Goal: Task Accomplishment & Management: Manage account settings

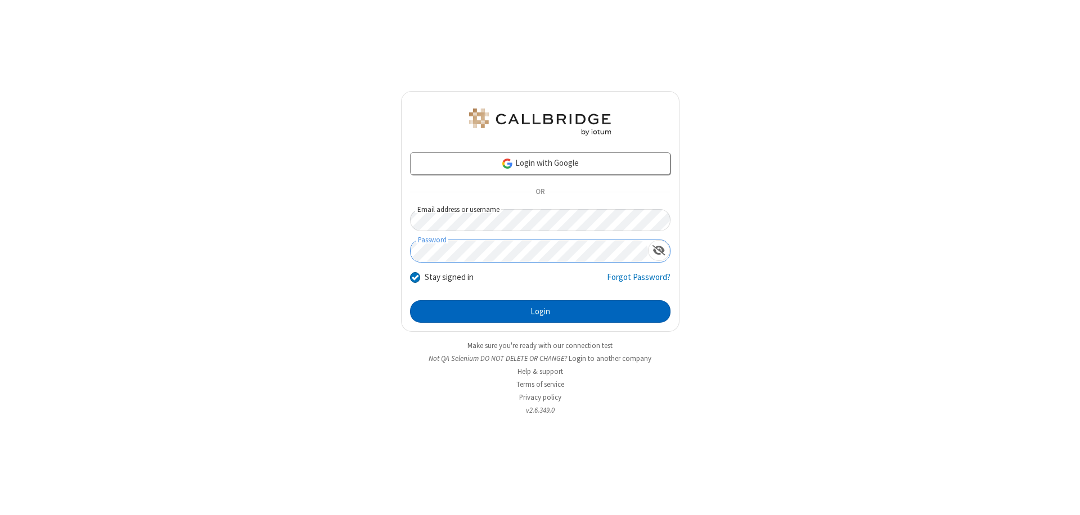
click at [540, 312] on button "Login" at bounding box center [540, 311] width 260 height 23
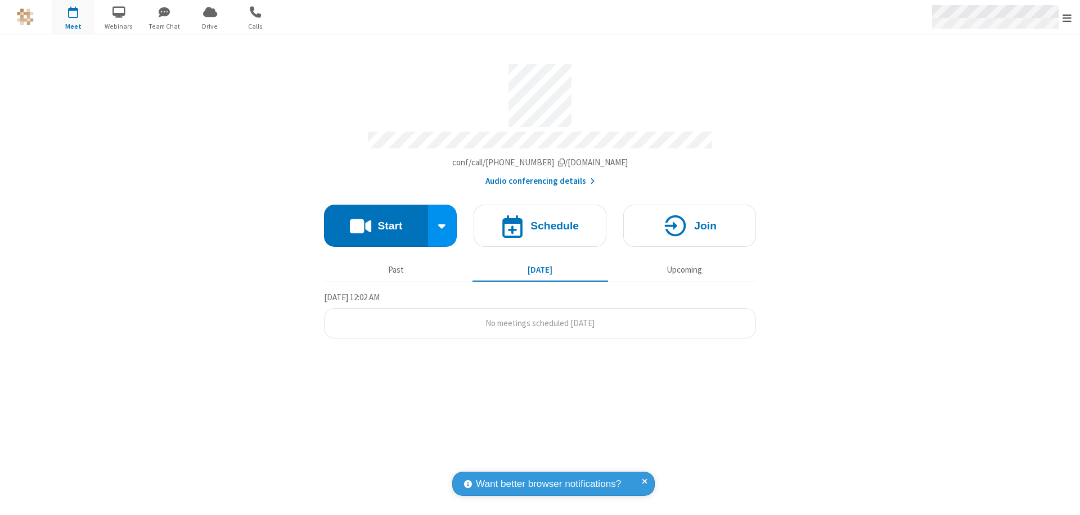
click at [1067, 17] on span "Open menu" at bounding box center [1067, 17] width 9 height 11
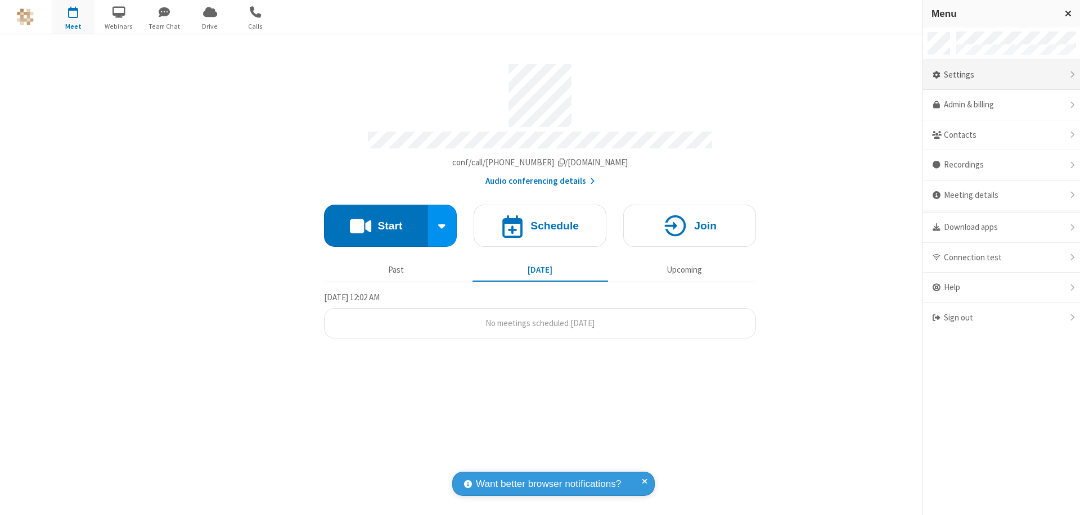
click at [1001, 75] on div "Settings" at bounding box center [1001, 75] width 157 height 30
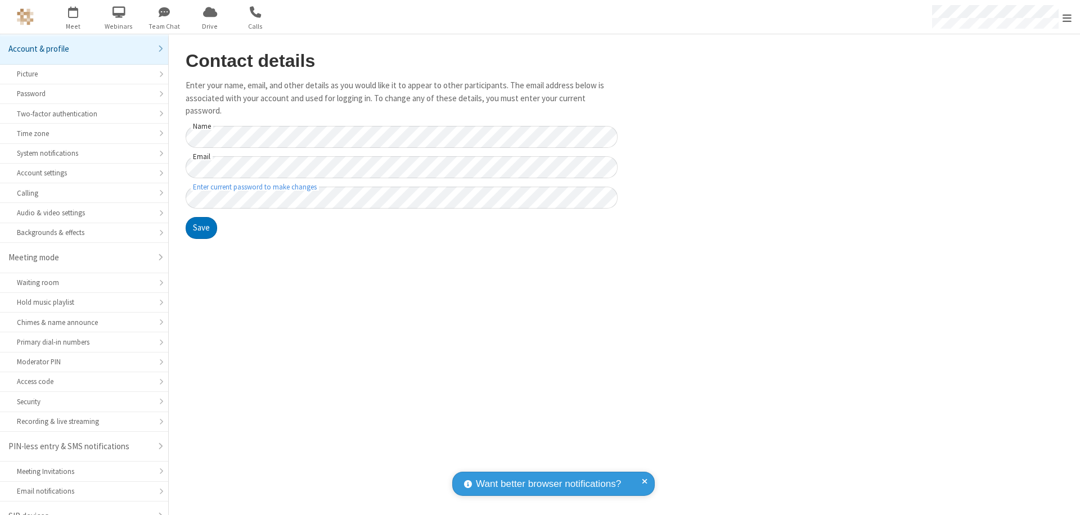
scroll to position [16, 0]
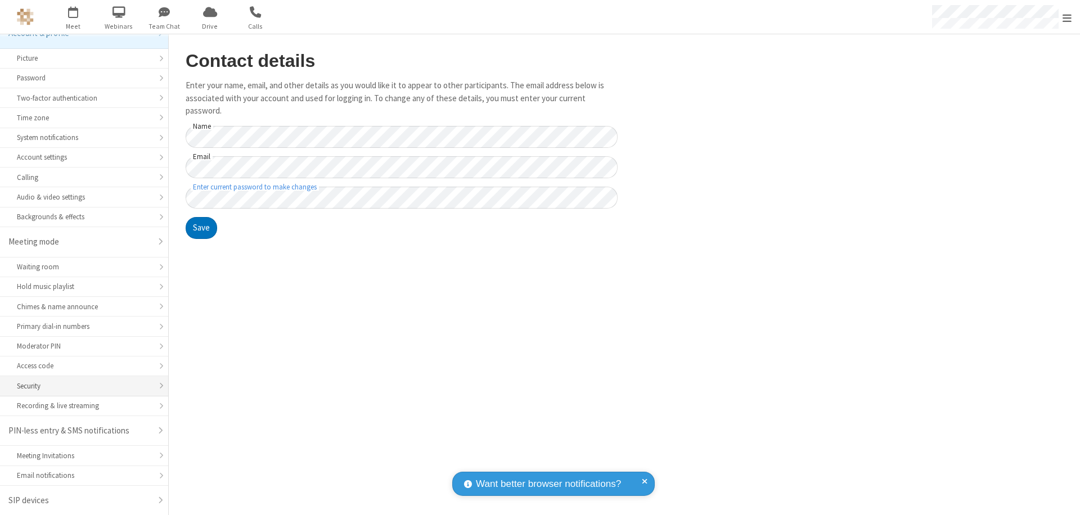
click at [80, 386] on div "Security" at bounding box center [84, 386] width 134 height 11
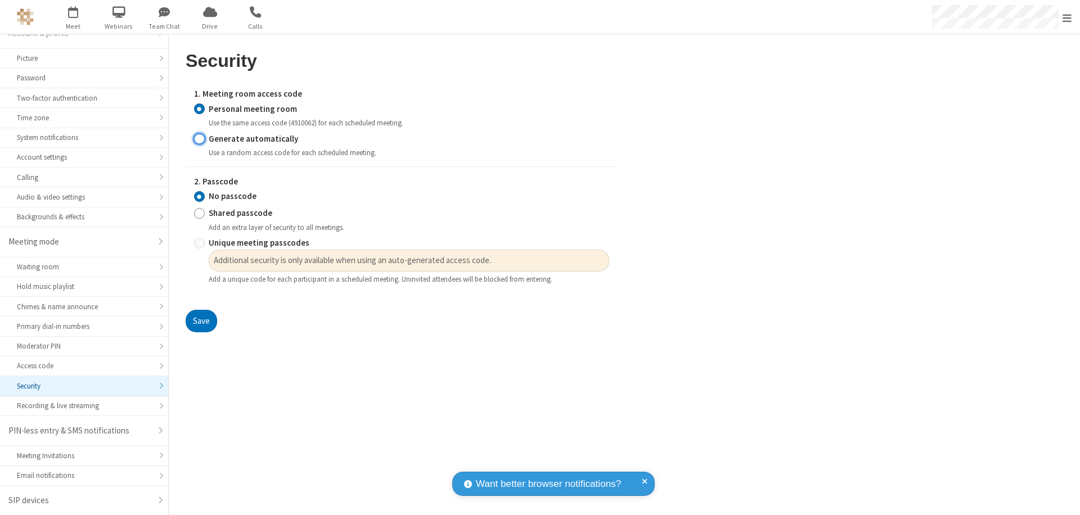
click at [199, 138] on input "Generate automatically" at bounding box center [199, 139] width 11 height 12
radio input "true"
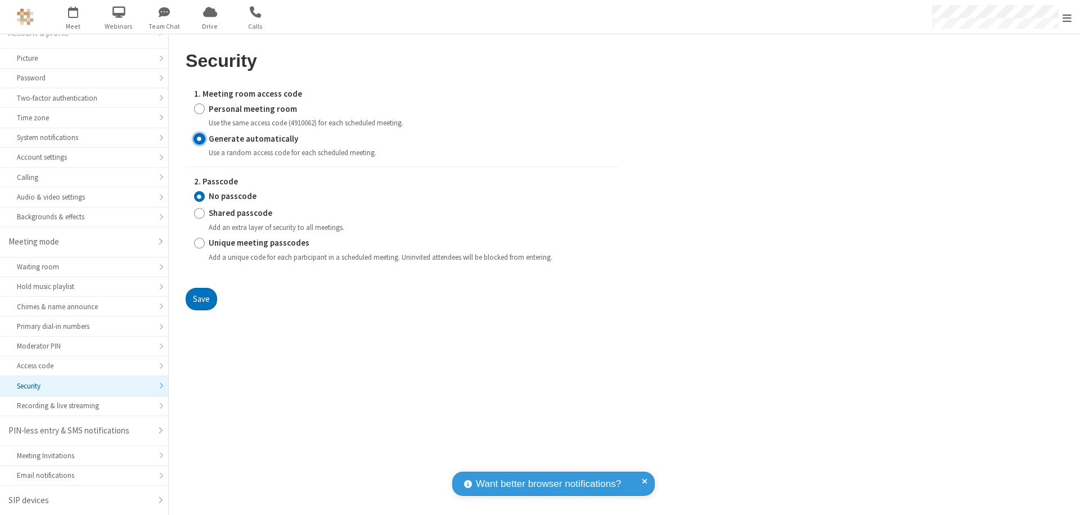
click at [199, 196] on input "No passcode" at bounding box center [199, 197] width 11 height 12
click at [201, 299] on button "Save" at bounding box center [202, 299] width 32 height 23
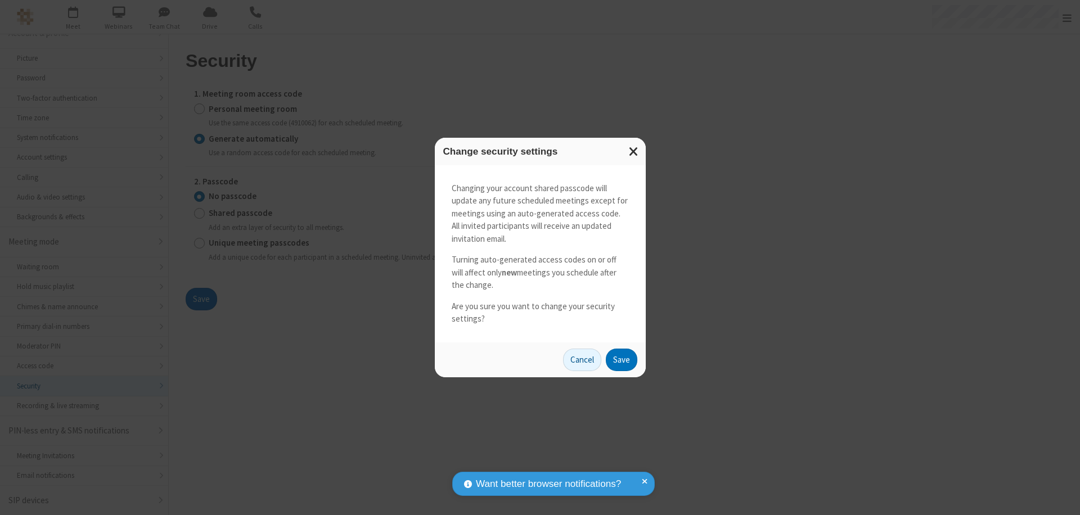
click at [621, 359] on button "Save" at bounding box center [622, 360] width 32 height 23
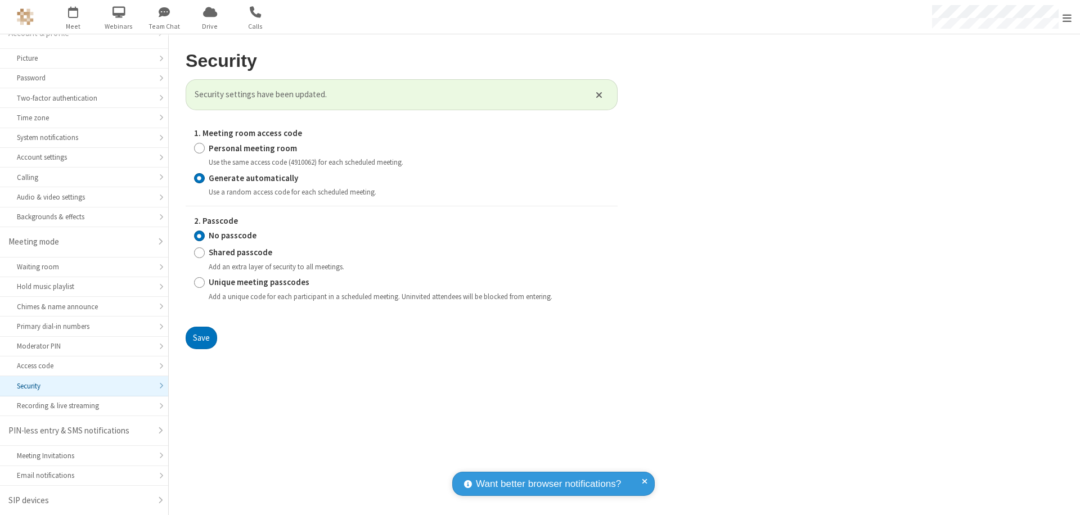
click at [1067, 17] on span "Open menu" at bounding box center [1067, 17] width 9 height 11
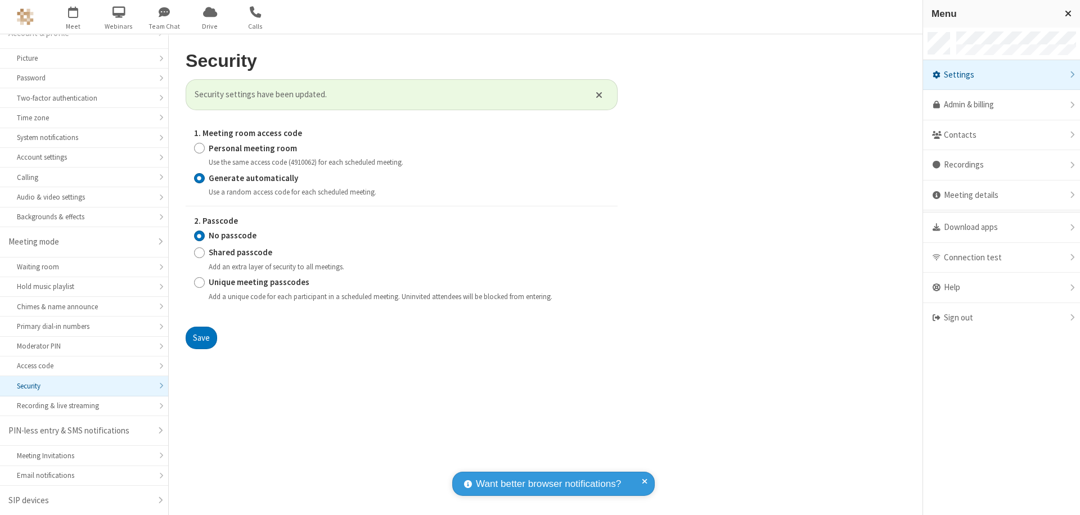
click at [73, 17] on span "button" at bounding box center [73, 11] width 42 height 19
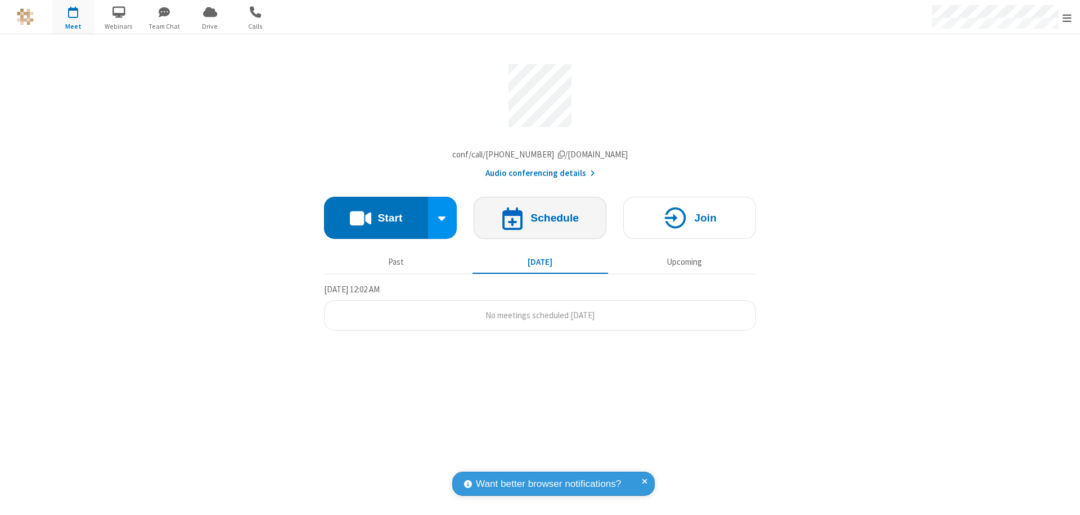
click at [540, 221] on h4 "Schedule" at bounding box center [554, 218] width 48 height 11
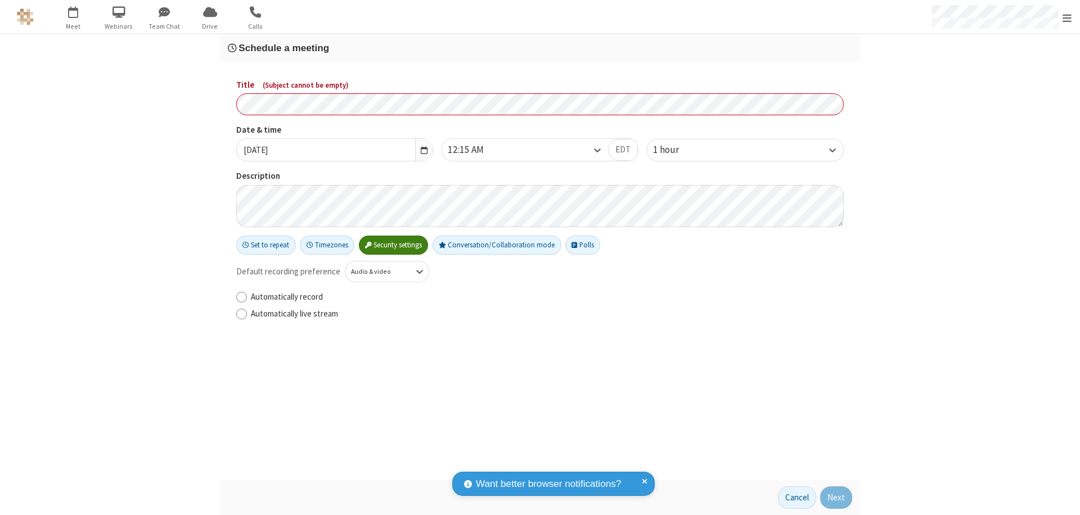
click at [540, 48] on h3 "Schedule a meeting" at bounding box center [540, 48] width 624 height 11
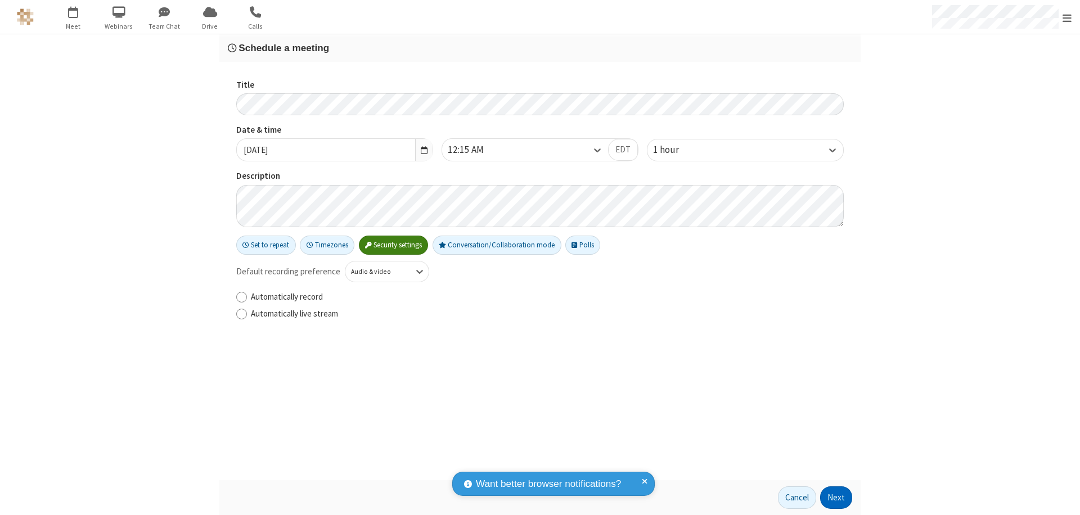
click at [837, 498] on button "Next" at bounding box center [836, 498] width 32 height 23
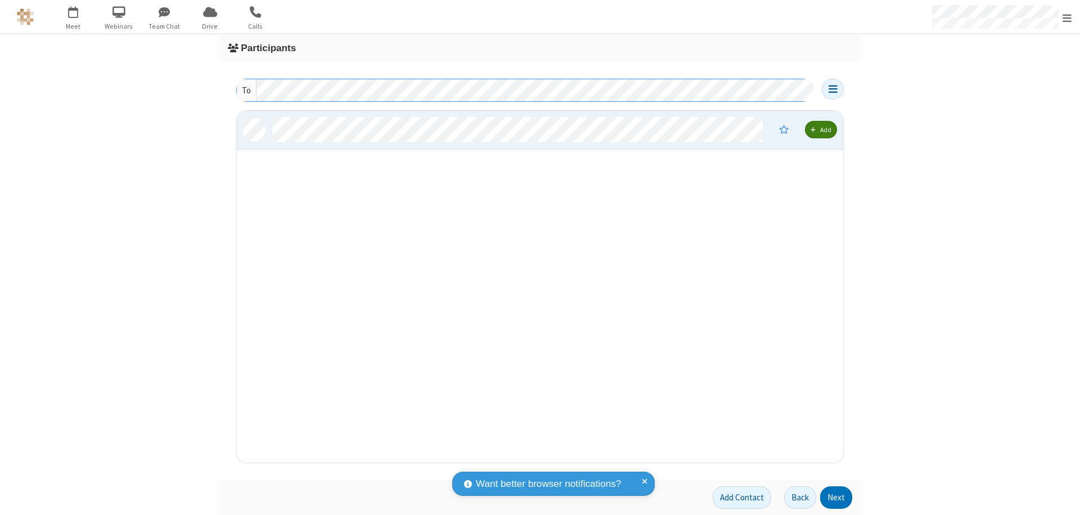
scroll to position [344, 598]
click at [837, 498] on button "Next" at bounding box center [836, 498] width 32 height 23
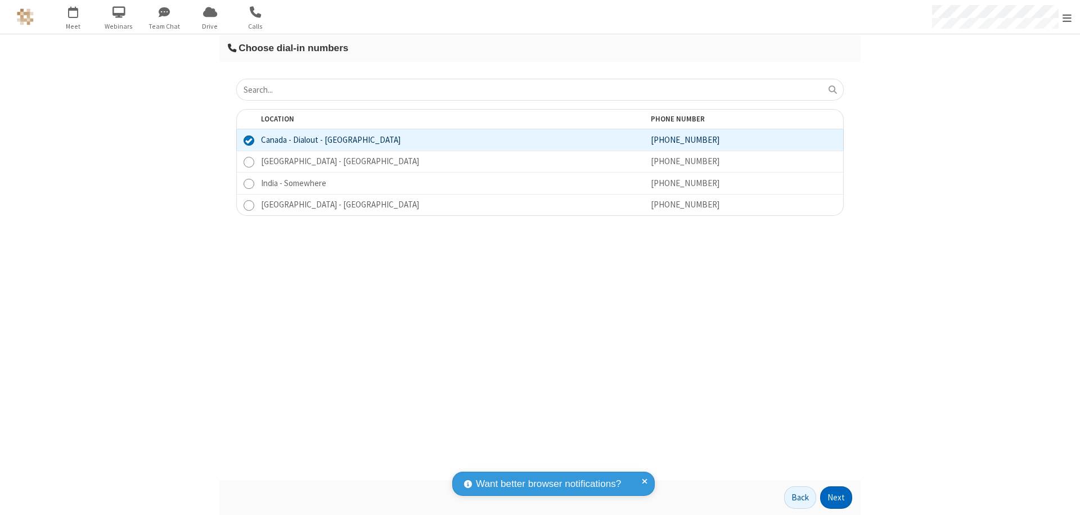
click at [837, 498] on button "Next" at bounding box center [836, 498] width 32 height 23
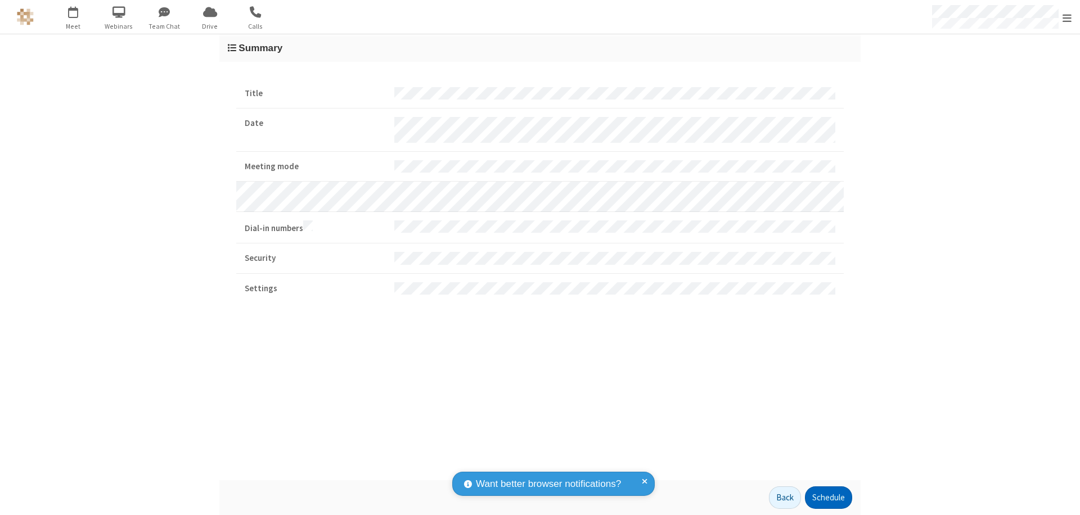
click at [828, 498] on button "Schedule" at bounding box center [828, 498] width 47 height 23
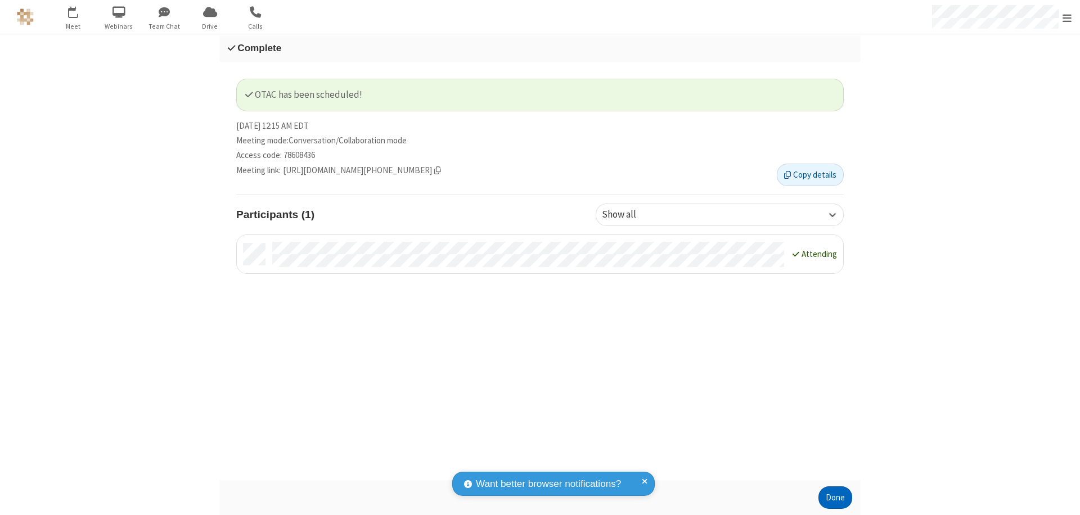
click at [835, 498] on button "Done" at bounding box center [836, 498] width 34 height 23
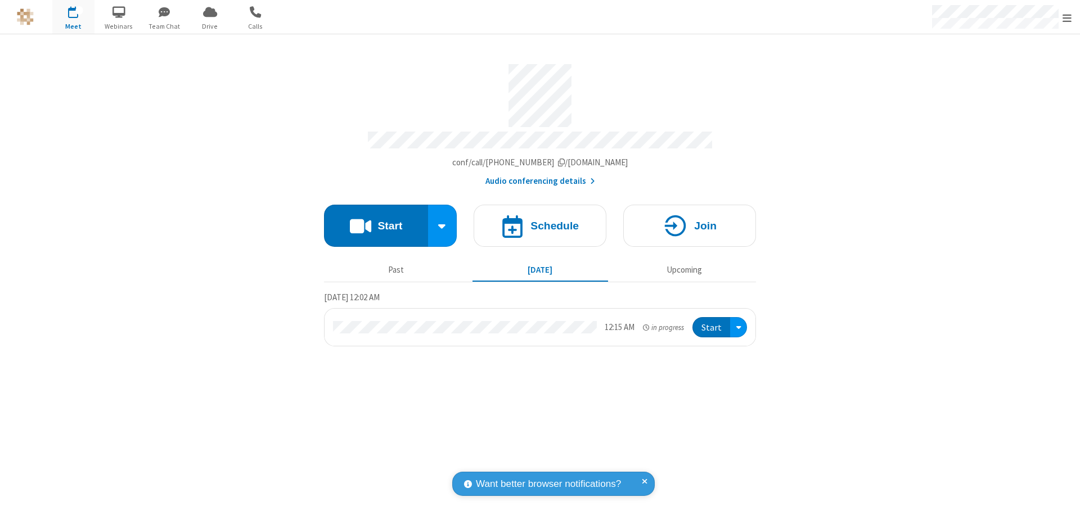
click at [712, 322] on button "Start" at bounding box center [711, 327] width 38 height 21
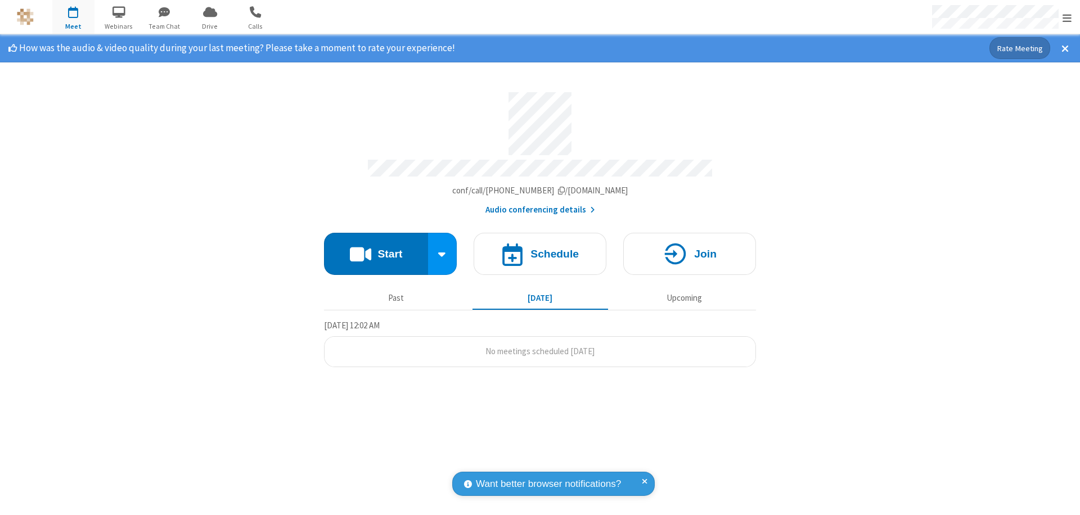
click at [1067, 17] on span "Open menu" at bounding box center [1067, 17] width 9 height 11
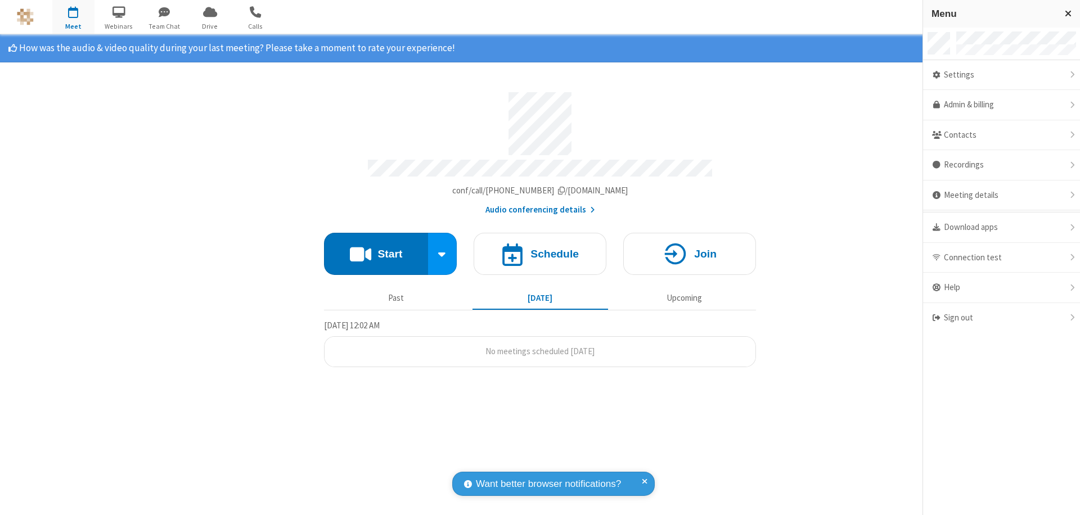
click at [1001, 75] on div "Settings" at bounding box center [1001, 75] width 157 height 30
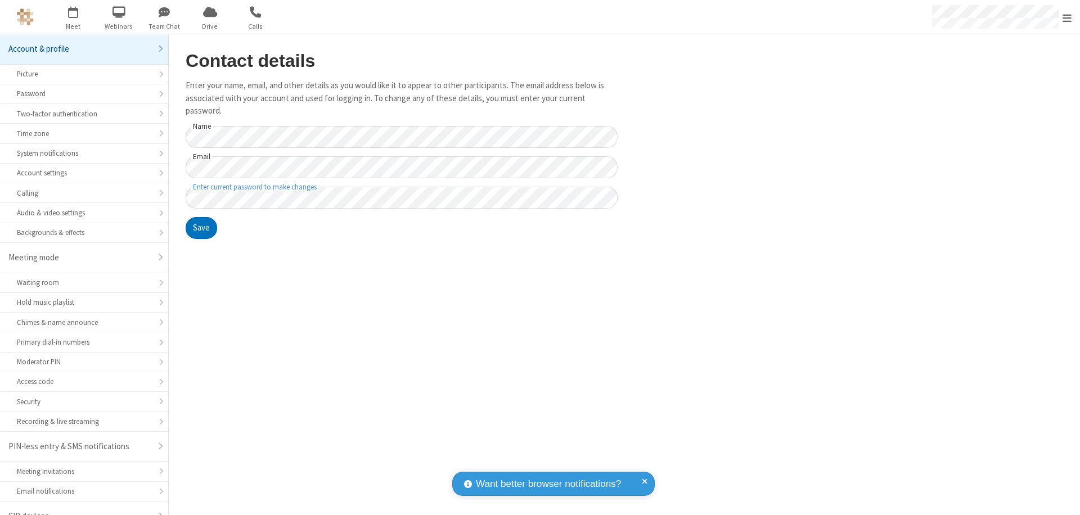
scroll to position [16, 0]
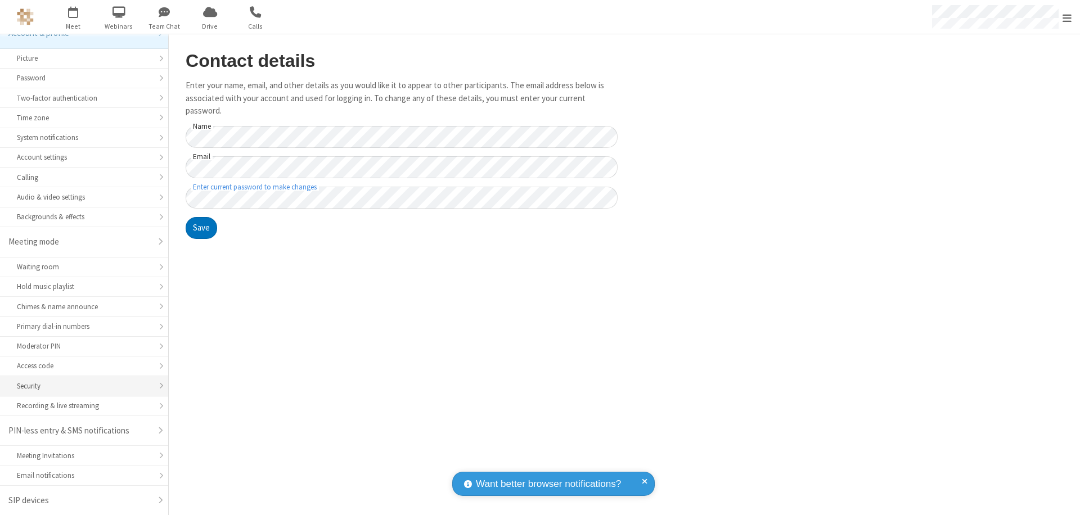
click at [80, 386] on div "Security" at bounding box center [84, 386] width 134 height 11
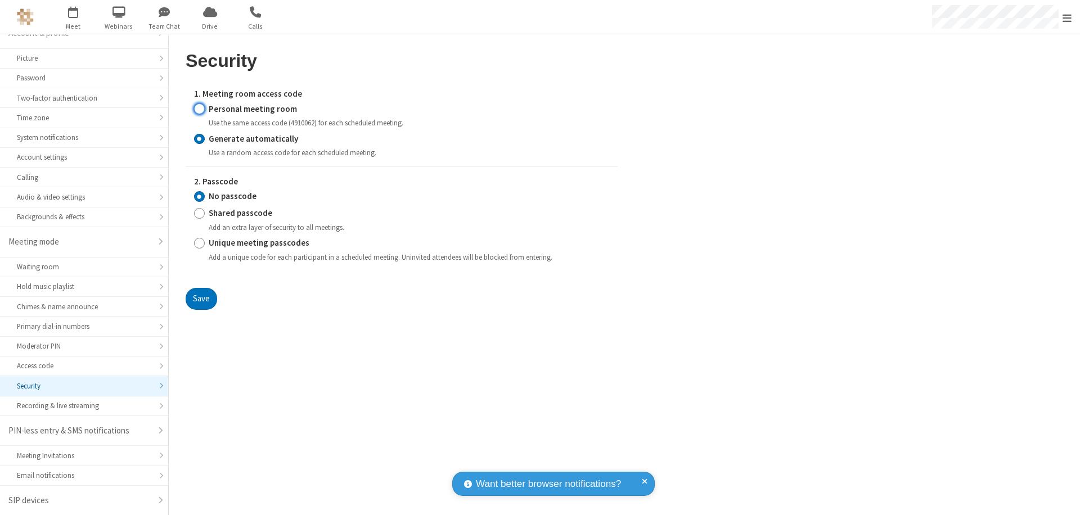
click at [199, 109] on input "Personal meeting room" at bounding box center [199, 109] width 11 height 12
radio input "true"
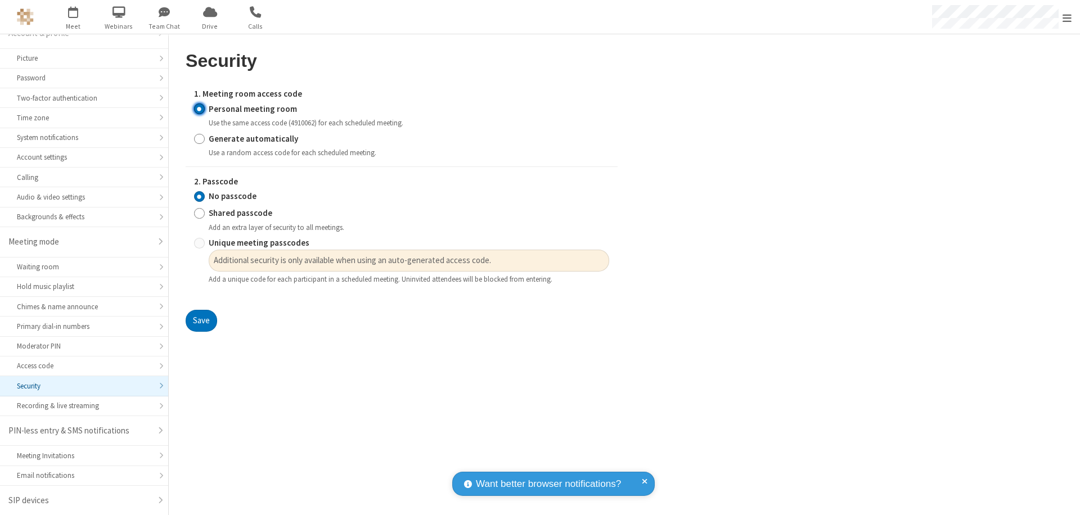
click at [199, 196] on input "No passcode" at bounding box center [199, 197] width 11 height 12
click at [201, 321] on button "Save" at bounding box center [202, 321] width 32 height 23
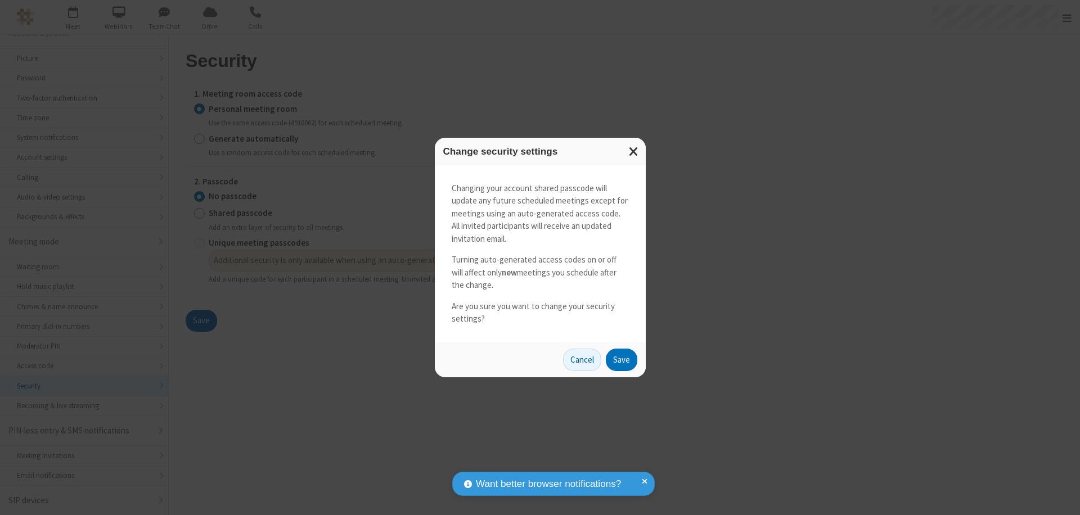
click at [621, 359] on button "Save" at bounding box center [622, 360] width 32 height 23
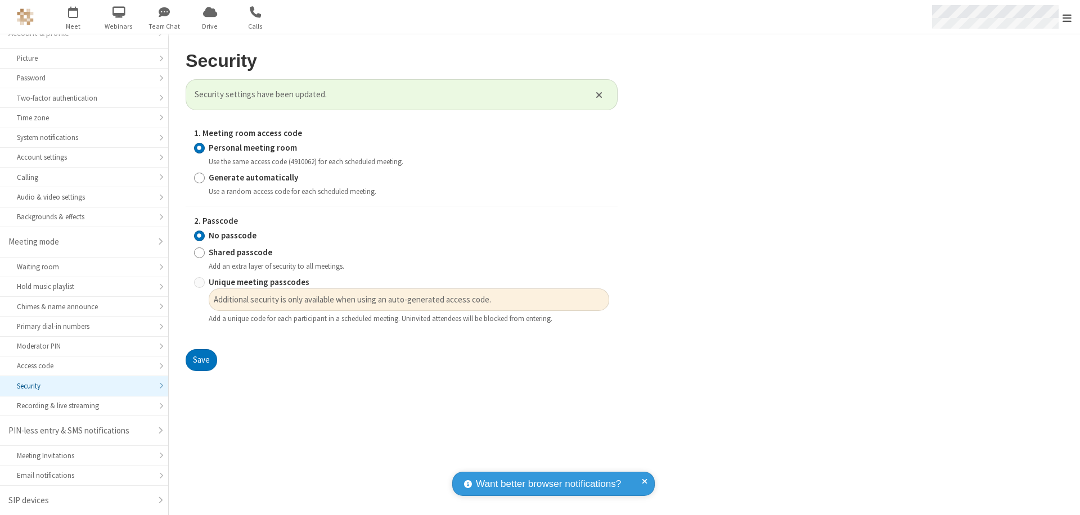
click at [1067, 17] on span "Open menu" at bounding box center [1067, 17] width 9 height 11
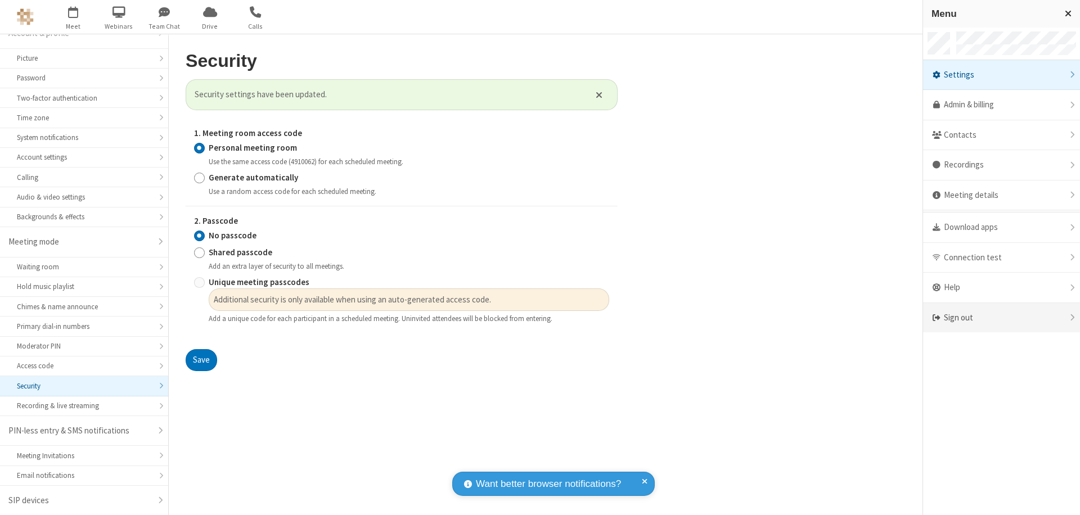
click at [1001, 318] on div "Sign out" at bounding box center [1001, 318] width 157 height 30
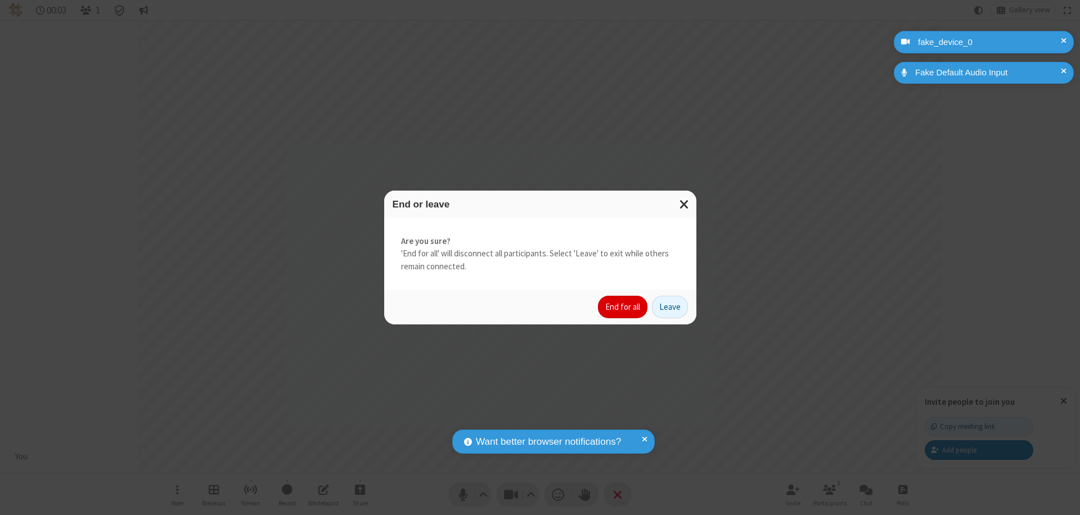
click at [623, 307] on button "End for all" at bounding box center [623, 307] width 50 height 23
